Goal: Transaction & Acquisition: Purchase product/service

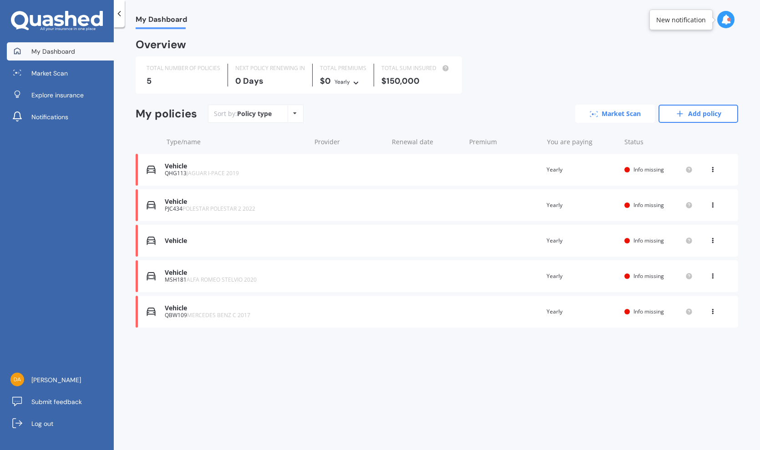
click at [602, 112] on link "Market Scan" at bounding box center [615, 114] width 80 height 18
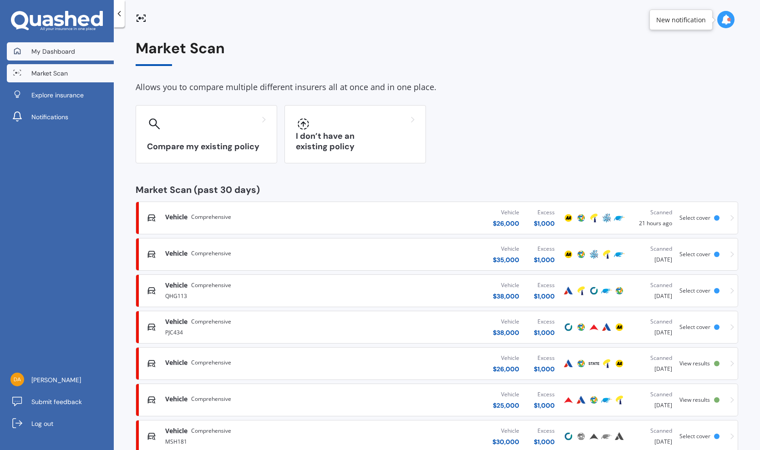
click at [49, 50] on span "My Dashboard" at bounding box center [53, 51] width 44 height 9
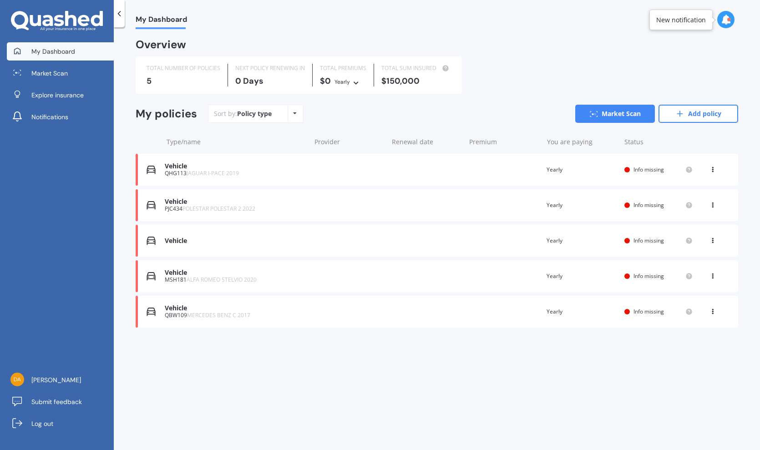
click at [178, 237] on div "Vehicle" at bounding box center [235, 241] width 141 height 8
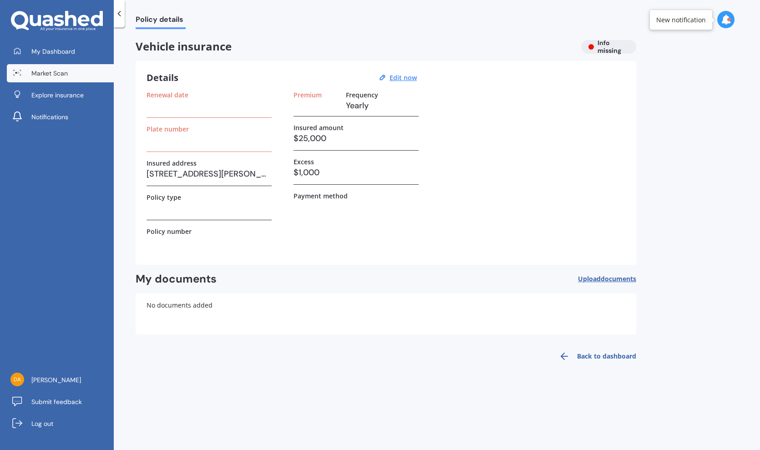
click at [47, 71] on span "Market Scan" at bounding box center [49, 73] width 36 height 9
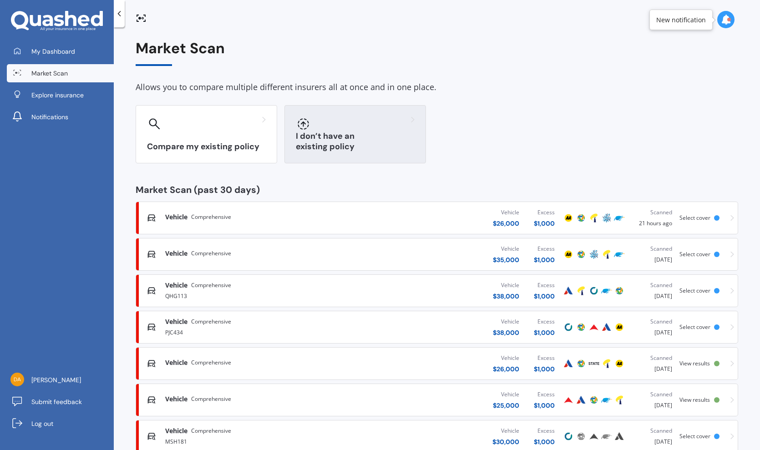
click at [351, 141] on h3 "I don’t have an existing policy" at bounding box center [355, 141] width 119 height 21
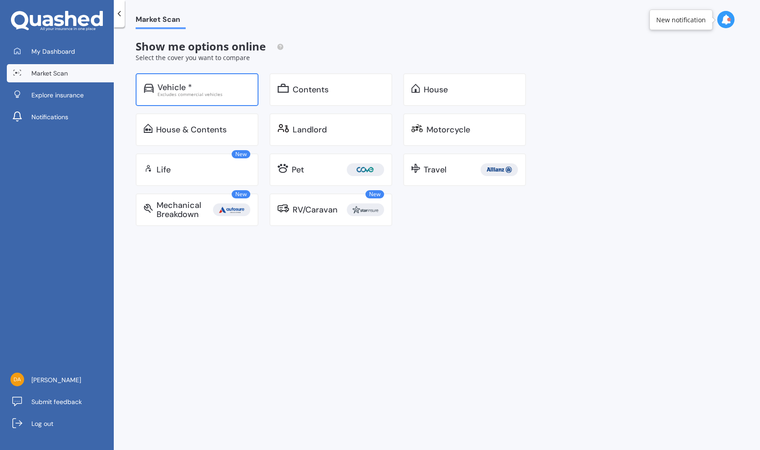
click at [204, 85] on div "Vehicle *" at bounding box center [204, 87] width 93 height 9
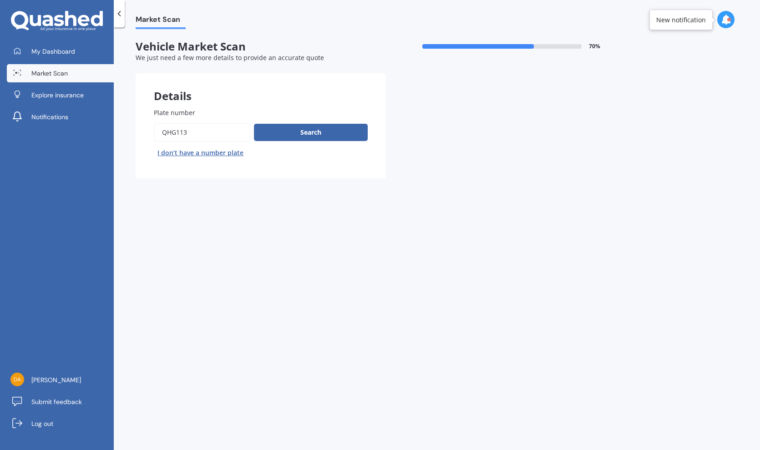
click at [199, 150] on button "I don’t have a number plate" at bounding box center [200, 153] width 93 height 15
select select "28"
select select "02"
select select "1969"
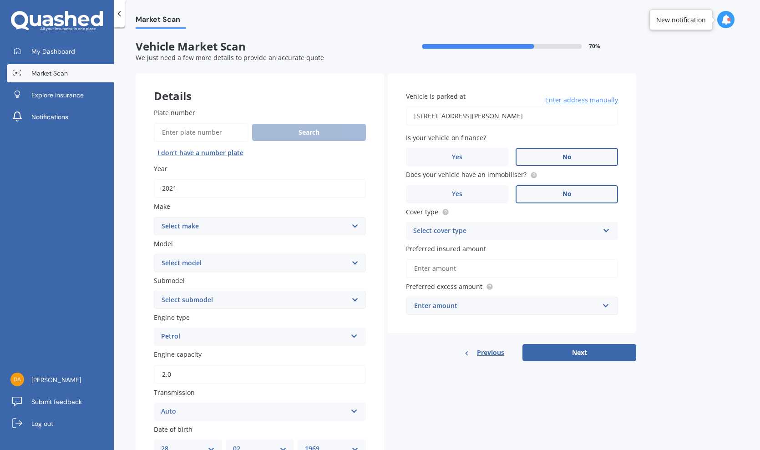
select select "MAZDA"
select select "MX-30"
select select "LIMITED M WAGON 4DR SKYACTIV-DRIVE 6SP 2.0I (MILD HYBRID)"
click at [531, 151] on label "No" at bounding box center [567, 157] width 102 height 18
click at [0, 0] on input "No" at bounding box center [0, 0] width 0 height 0
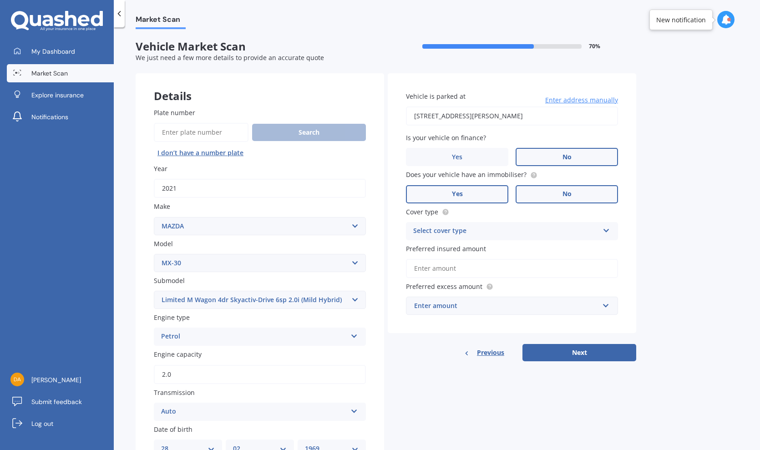
click at [487, 197] on label "Yes" at bounding box center [457, 194] width 102 height 18
click at [0, 0] on input "Yes" at bounding box center [0, 0] width 0 height 0
click at [605, 228] on icon at bounding box center [607, 229] width 8 height 6
click at [559, 249] on div "Comprehensive" at bounding box center [512, 249] width 211 height 16
click at [478, 270] on input "Preferred insured amount" at bounding box center [512, 268] width 212 height 19
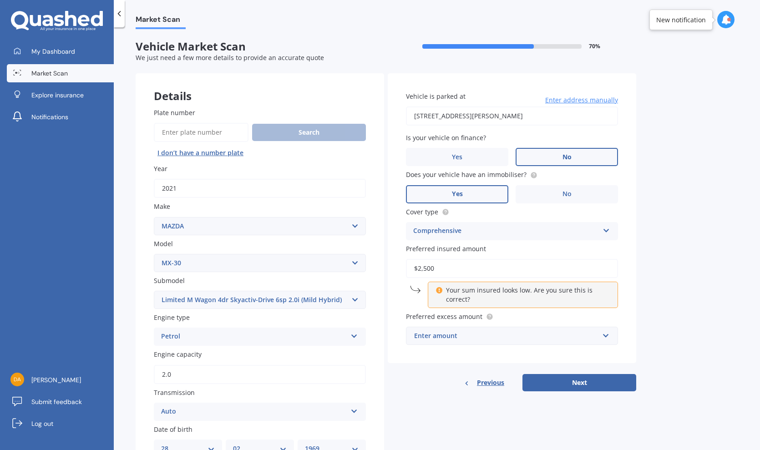
type input "$25,000"
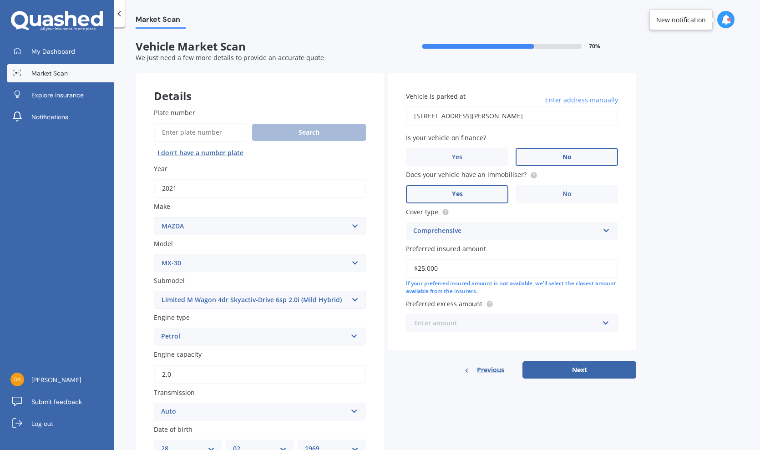
click at [610, 323] on input "text" at bounding box center [509, 323] width 204 height 17
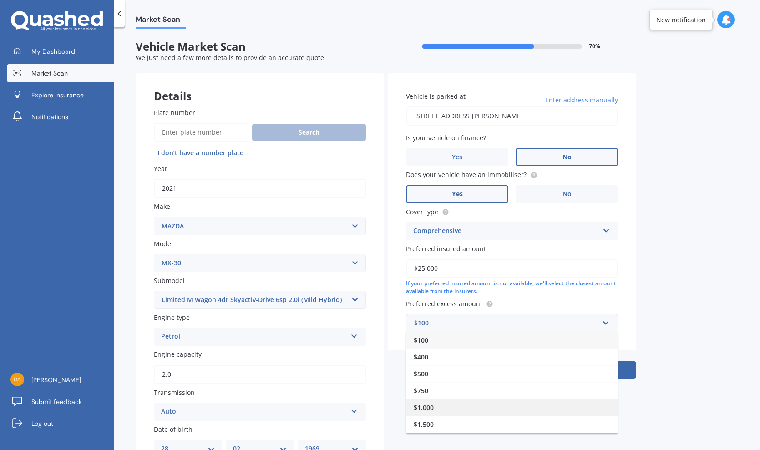
click at [479, 402] on div "$1,000" at bounding box center [512, 407] width 211 height 17
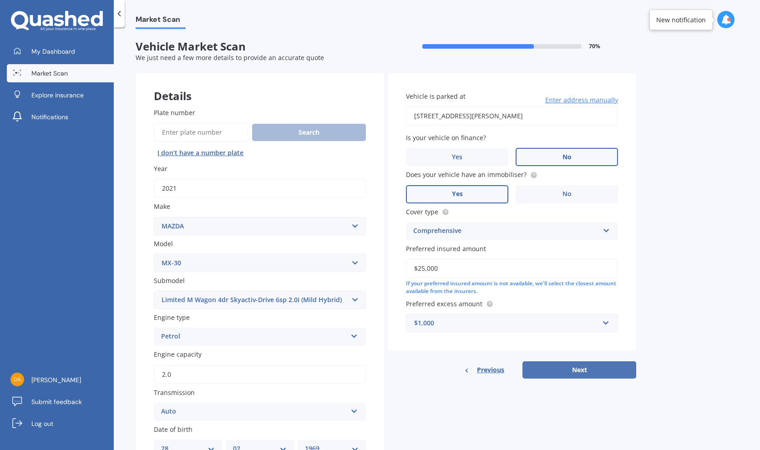
click at [561, 365] on button "Next" at bounding box center [580, 370] width 114 height 17
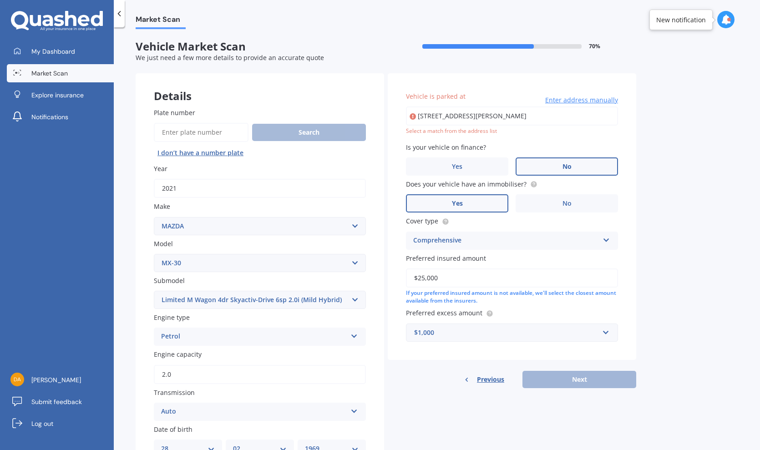
type input "[STREET_ADDRESS][PERSON_NAME]"
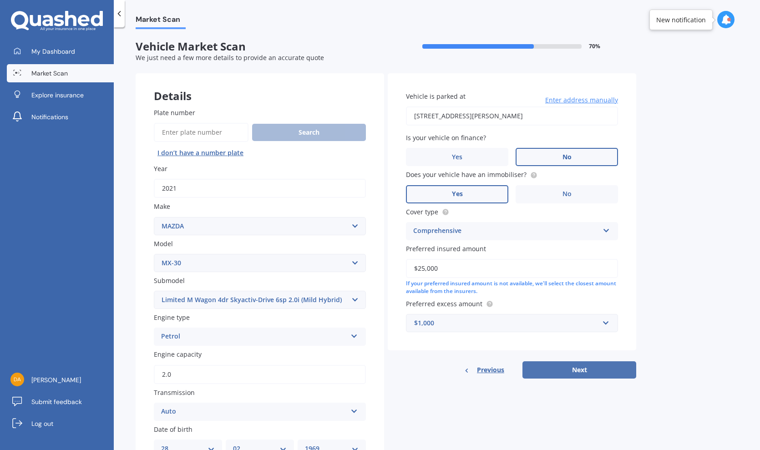
click at [570, 362] on button "Next" at bounding box center [580, 370] width 114 height 17
select select "28"
select select "02"
select select "1969"
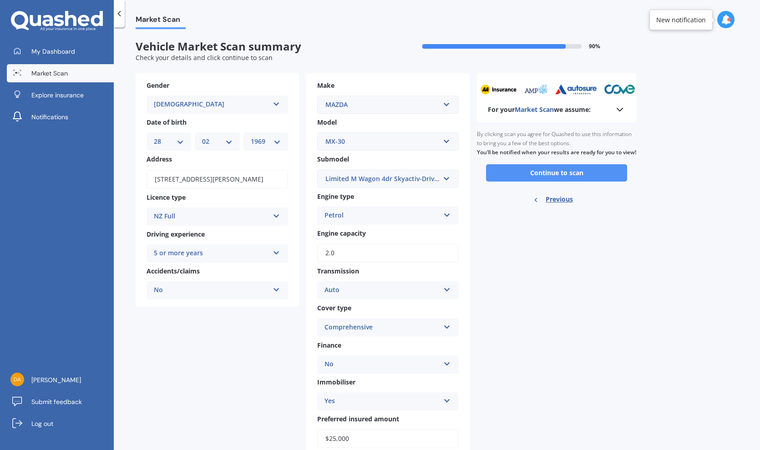
click at [565, 182] on button "Continue to scan" at bounding box center [556, 172] width 141 height 17
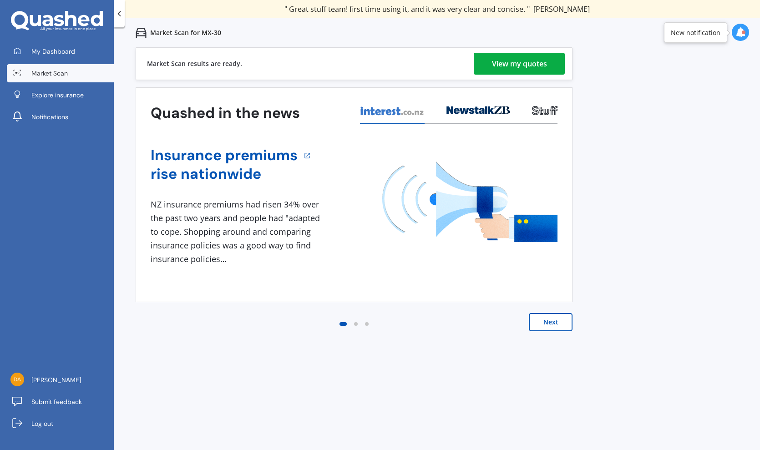
click at [524, 68] on div "View my quotes" at bounding box center [519, 64] width 55 height 22
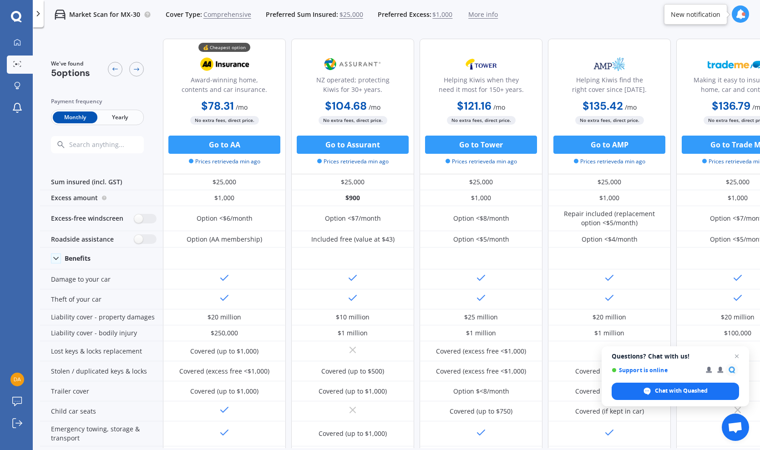
click at [119, 115] on span "Yearly" at bounding box center [119, 118] width 45 height 12
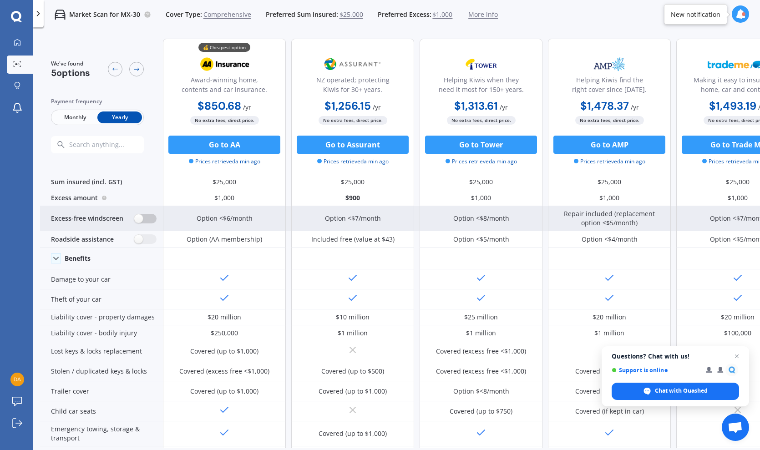
click at [142, 219] on label at bounding box center [145, 219] width 22 height 10
radio input "true"
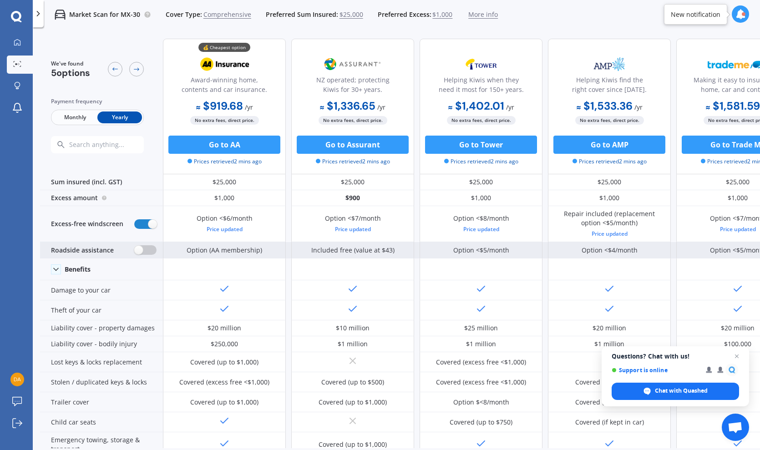
click at [141, 251] on label at bounding box center [145, 250] width 22 height 10
radio input "true"
